Goal: Information Seeking & Learning: Find specific fact

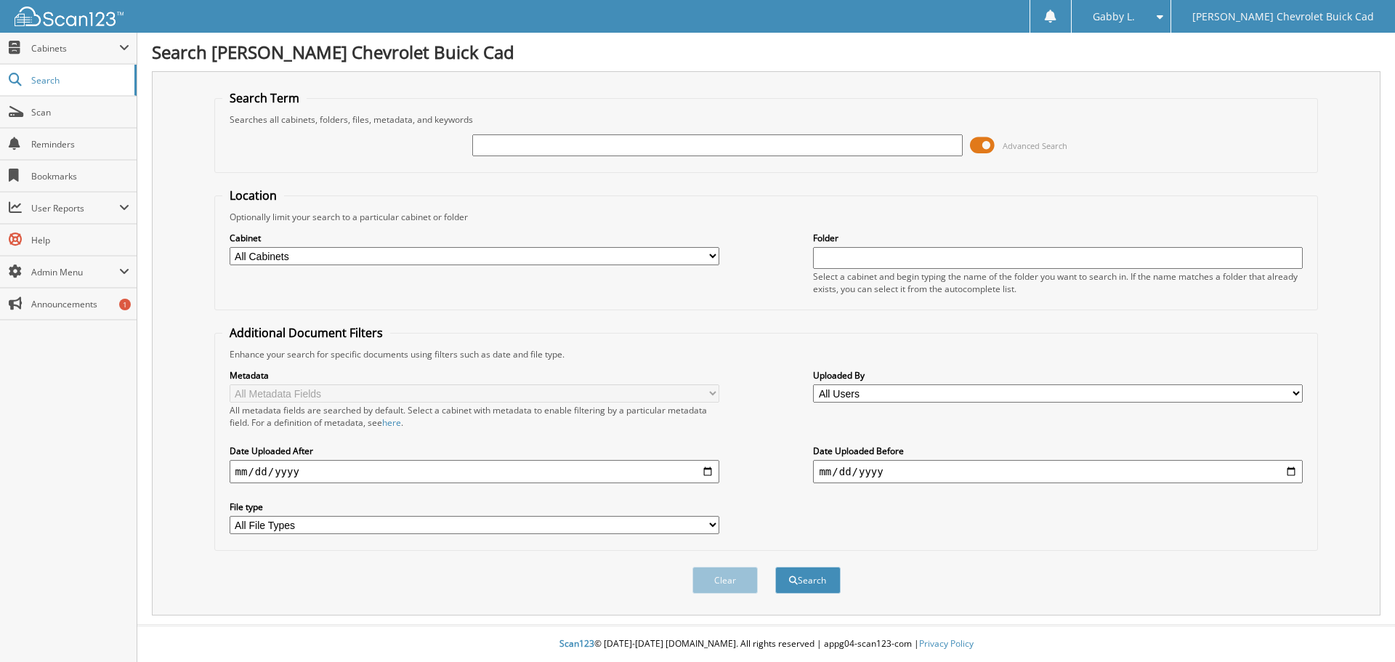
click at [778, 145] on input "text" at bounding box center [717, 145] width 490 height 22
type input "[PERSON_NAME]"
click at [775, 567] on button "Search" at bounding box center [807, 580] width 65 height 27
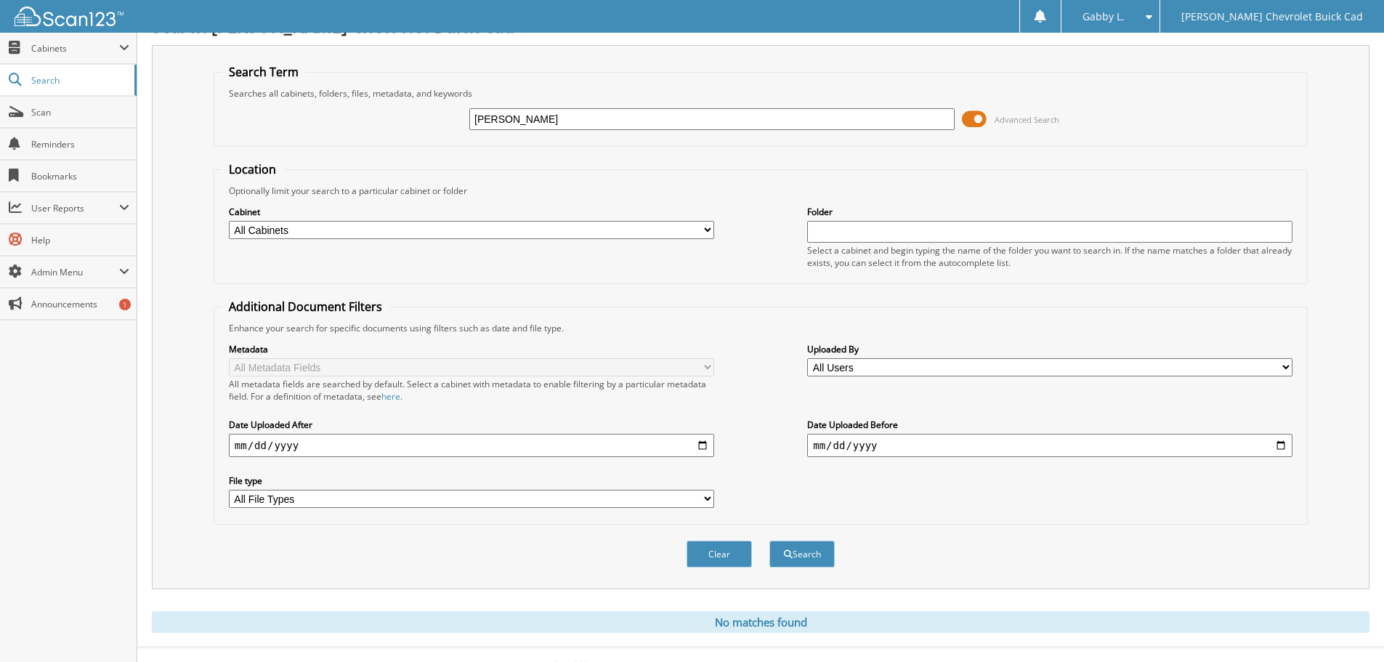
scroll to position [49, 0]
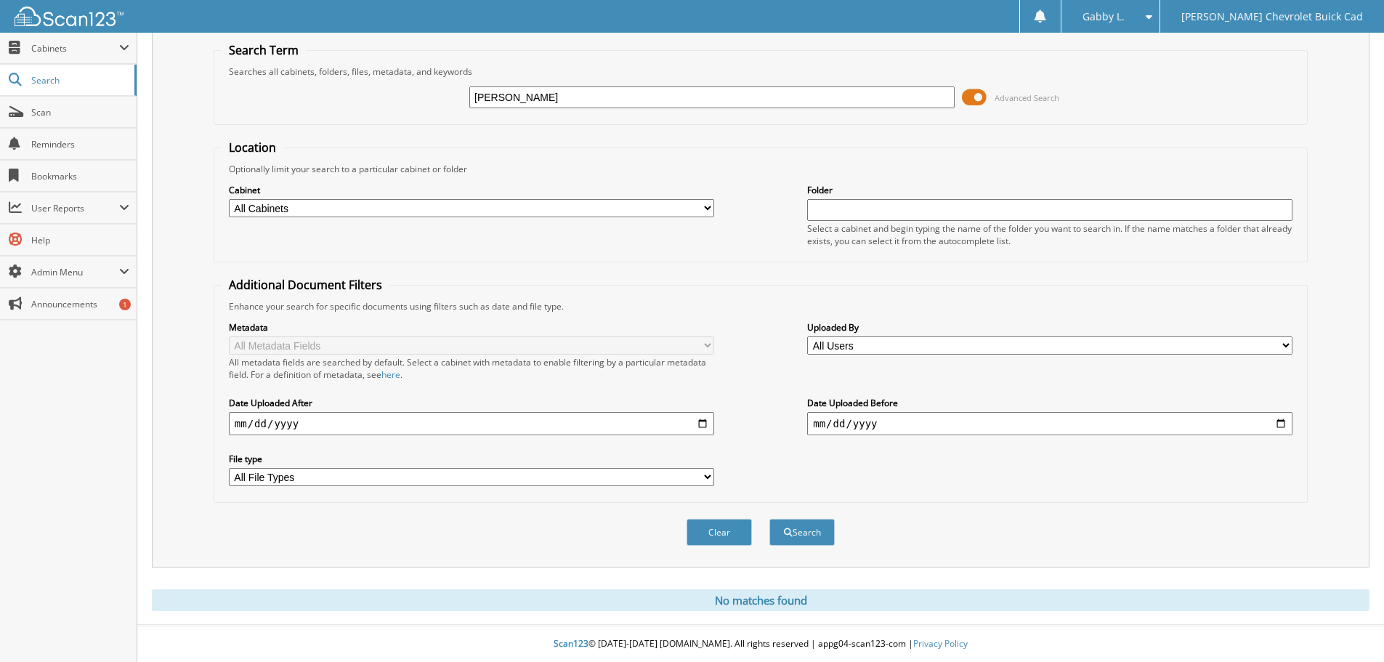
click at [305, 205] on select "All Cabinets BODY SHOP CAR DEALS PARTS RENTAL AGREEMENTS SERVICE RO WARRANTY ROS" at bounding box center [471, 208] width 485 height 18
select select "17435"
click at [229, 199] on select "All Cabinets BODY SHOP CAR DEALS PARTS RENTAL AGREEMENTS SERVICE RO WARRANTY ROS" at bounding box center [471, 208] width 485 height 18
click at [816, 528] on button "Search" at bounding box center [801, 532] width 65 height 27
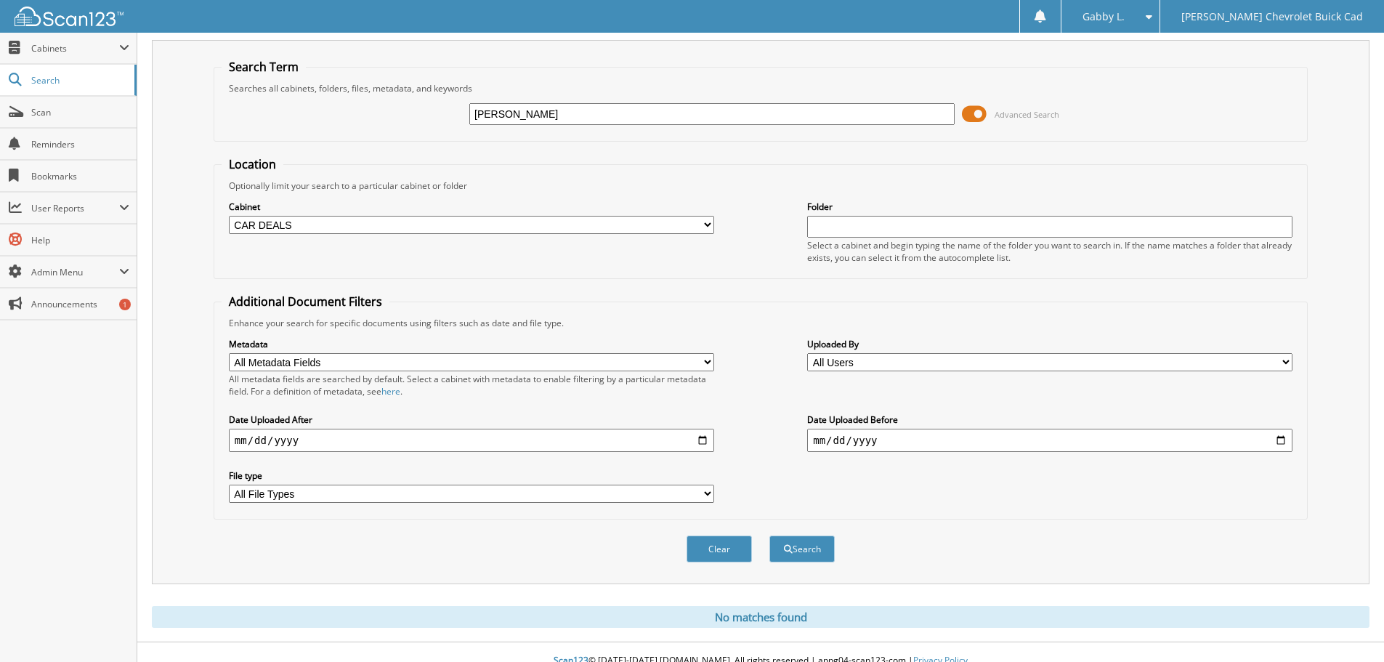
scroll to position [49, 0]
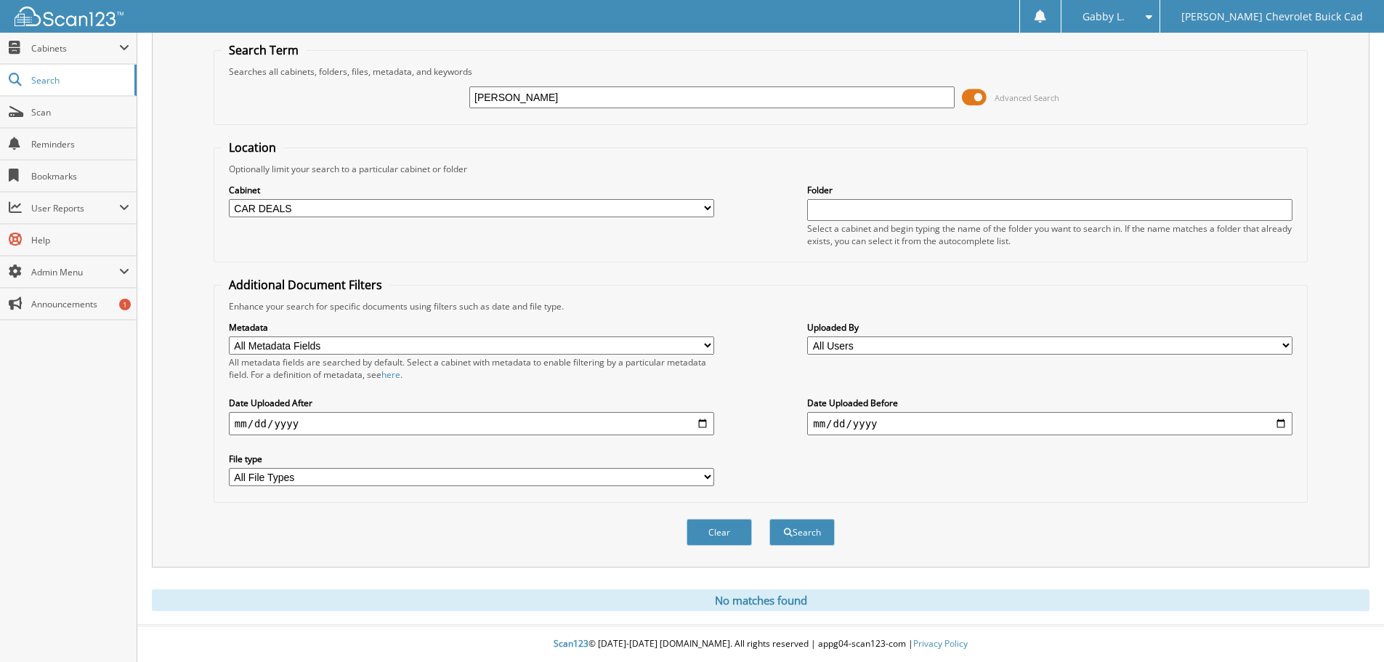
click at [563, 101] on input "medina, sheri" at bounding box center [711, 97] width 485 height 22
type input "m"
type input "mendini, s"
click at [769, 519] on button "Search" at bounding box center [801, 532] width 65 height 27
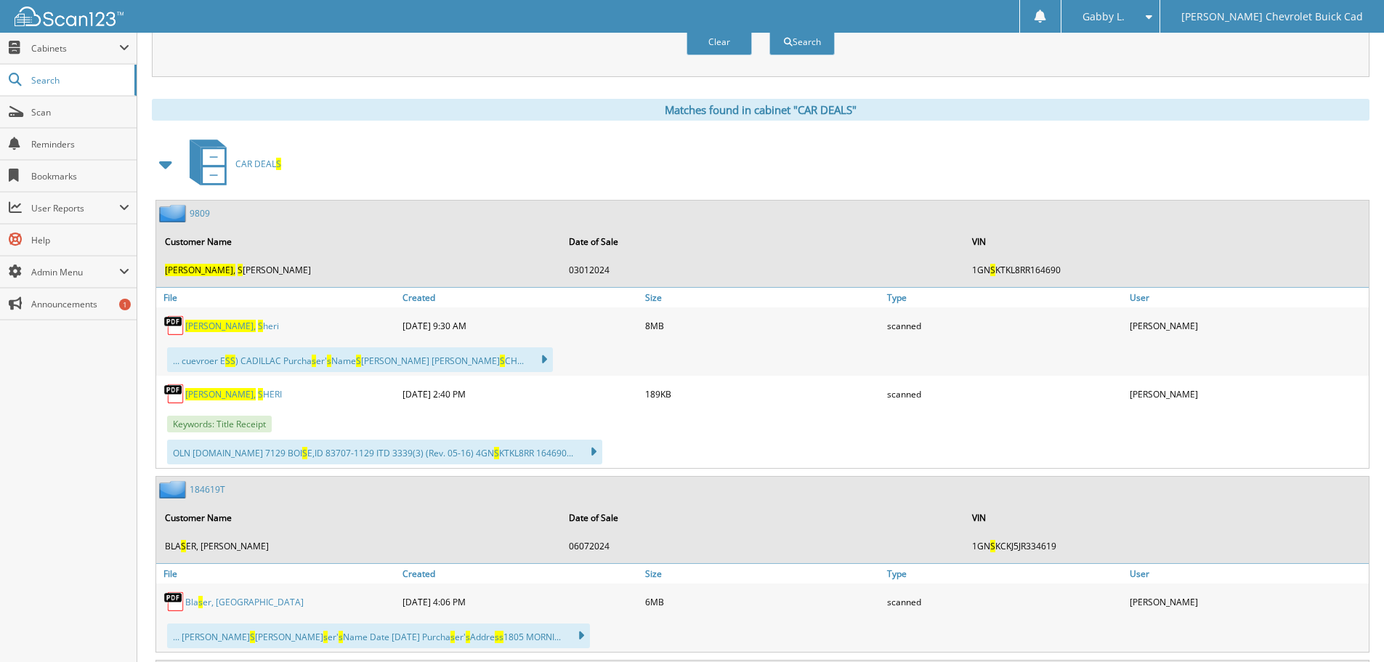
scroll to position [581, 0]
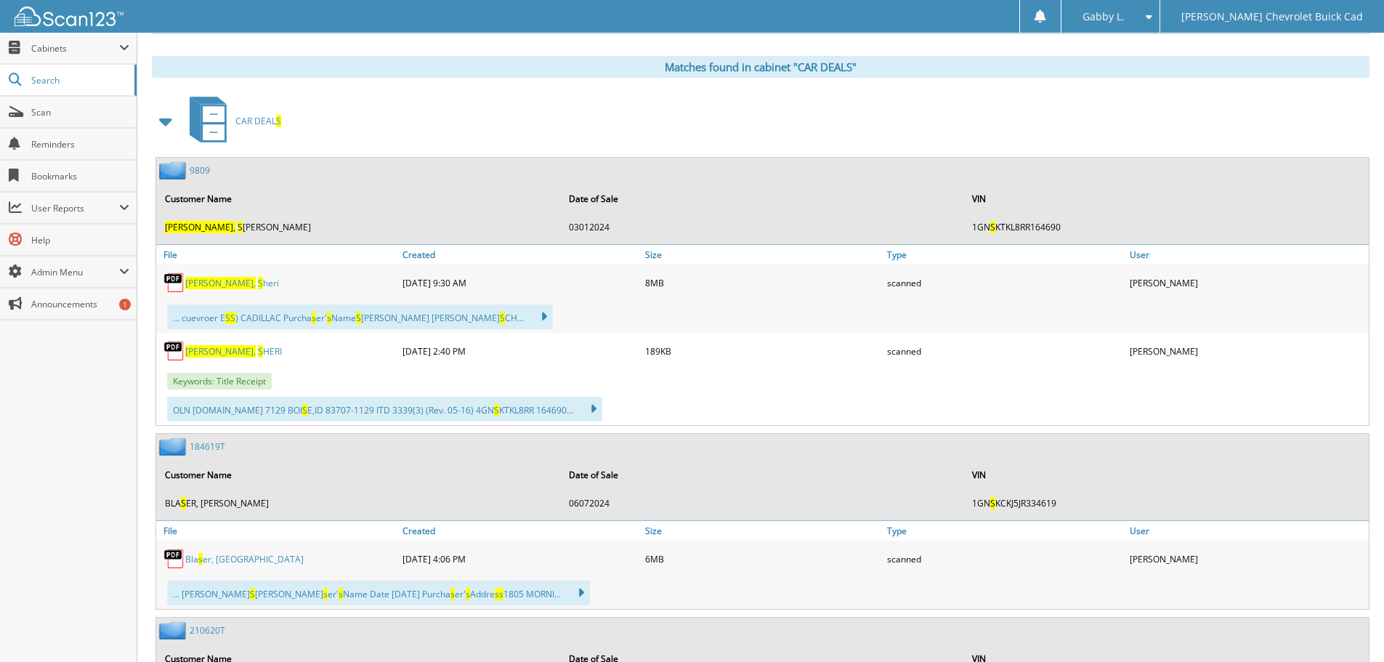
click at [210, 283] on span "[PERSON_NAME]," at bounding box center [220, 283] width 70 height 12
